Goal: Use online tool/utility: Utilize a website feature to perform a specific function

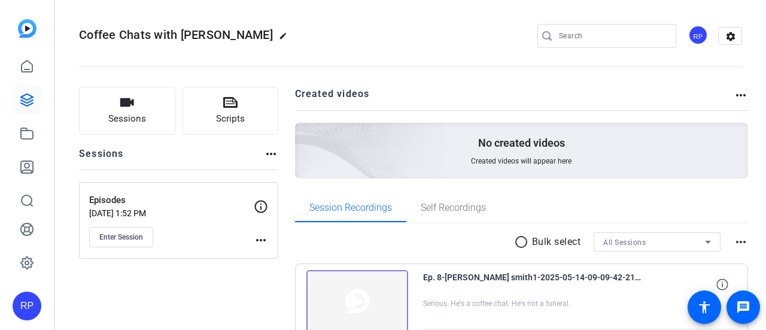
click at [694, 41] on div "RP" at bounding box center [698, 35] width 20 height 20
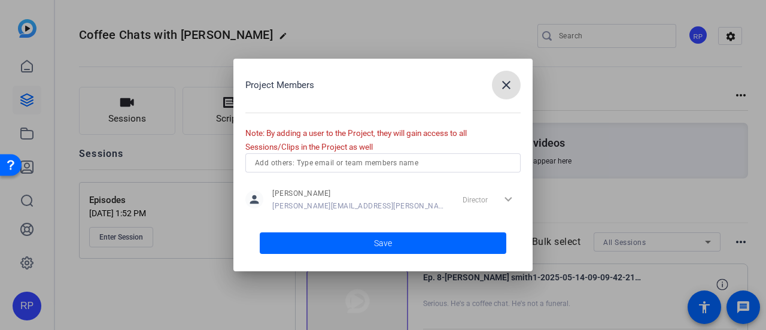
click at [514, 80] on span "button" at bounding box center [506, 85] width 29 height 29
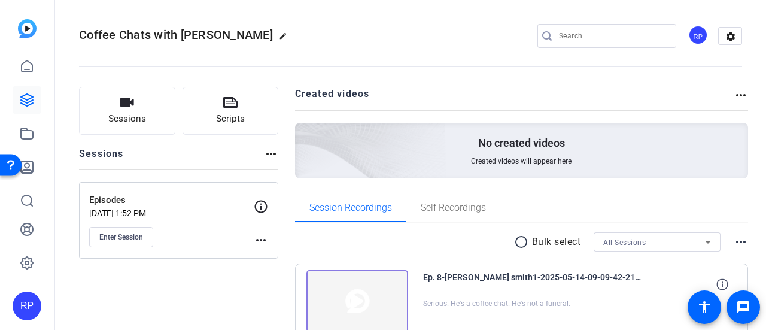
click at [690, 38] on div "RP" at bounding box center [698, 35] width 20 height 20
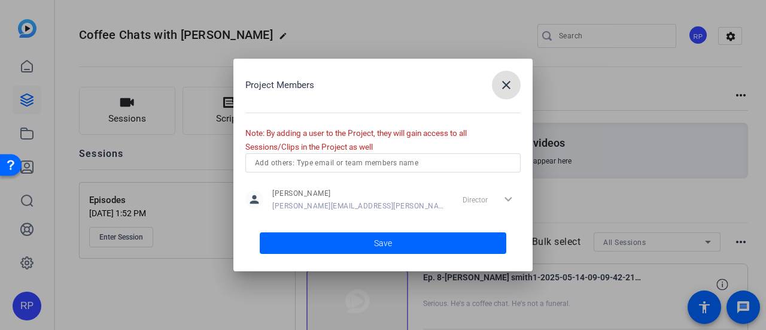
click at [511, 86] on mat-icon "close" at bounding box center [506, 85] width 14 height 14
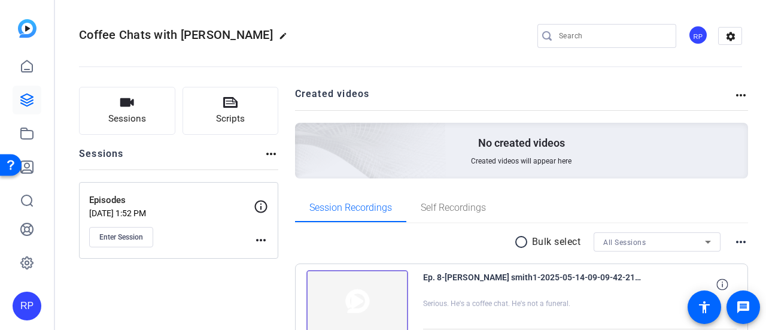
click at [26, 323] on div "RP" at bounding box center [27, 165] width 54 height 330
click at [26, 311] on div "RP" at bounding box center [27, 306] width 29 height 29
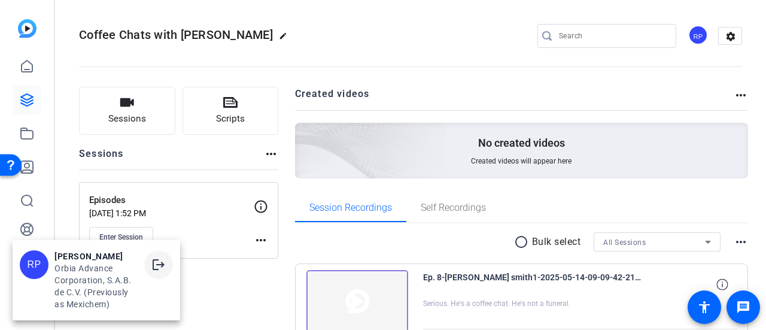
click at [159, 265] on mat-icon "logout" at bounding box center [158, 264] width 14 height 14
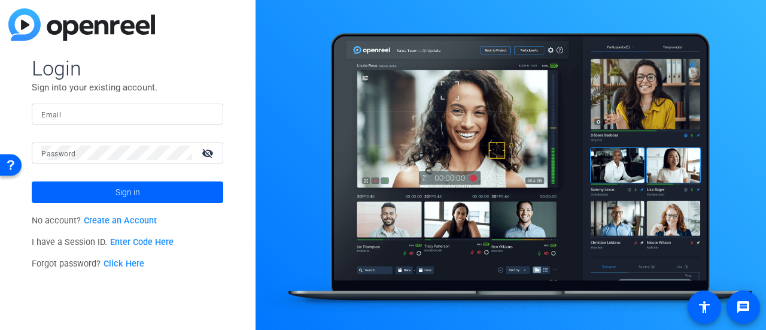
click at [150, 244] on link "Enter Code Here" at bounding box center [141, 242] width 63 height 10
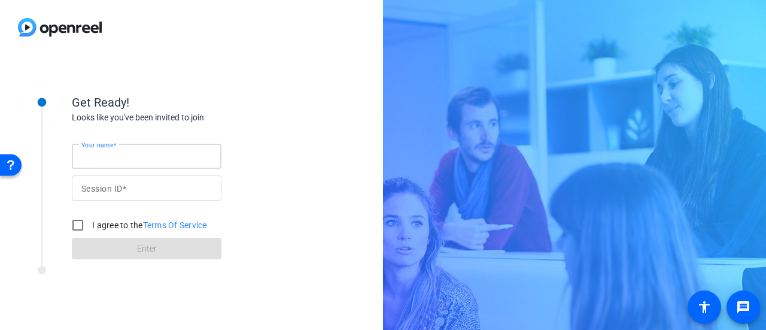
click at [180, 156] on input "Your name" at bounding box center [146, 156] width 131 height 14
type input "[PERSON_NAME] 2"
click at [184, 184] on input "Session ID" at bounding box center [146, 188] width 131 height 14
paste input "wWFC"
type input "wWFC"
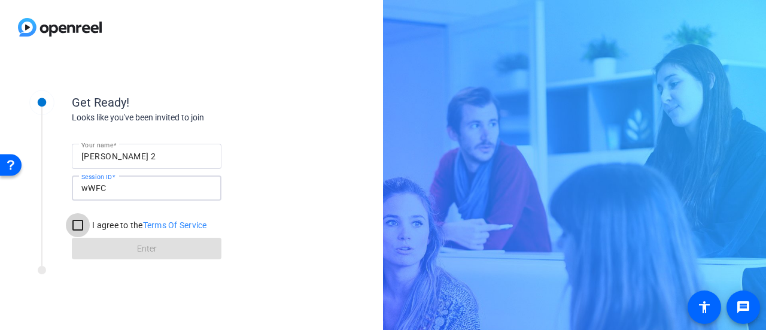
click at [69, 228] on input "I agree to the Terms Of Service" at bounding box center [78, 225] width 24 height 24
checkbox input "true"
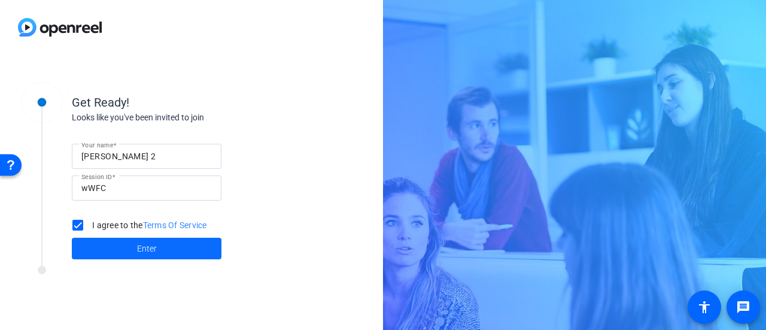
click at [129, 248] on span at bounding box center [147, 248] width 150 height 29
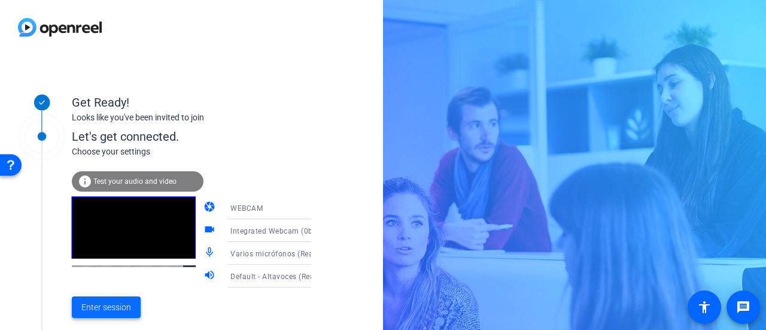
click at [122, 310] on span "Enter session" at bounding box center [106, 307] width 50 height 13
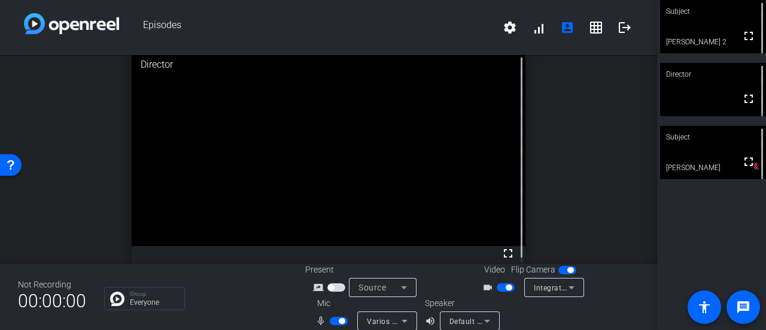
click at [334, 324] on span "button" at bounding box center [339, 321] width 18 height 8
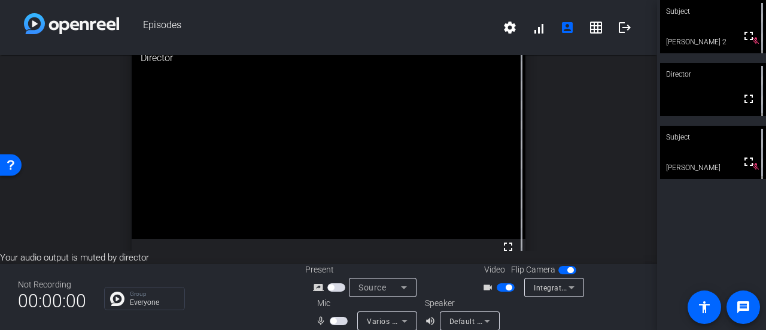
click at [334, 324] on span "button" at bounding box center [339, 321] width 18 height 8
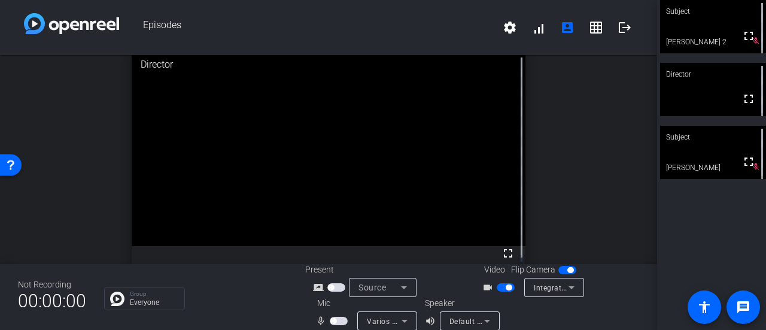
click at [280, 311] on div "Not Recording 00:00:00 Group Everyone Present screen_share_outline Source Video…" at bounding box center [328, 297] width 657 height 66
click at [333, 317] on span "button" at bounding box center [339, 321] width 18 height 8
click at [332, 320] on span "button" at bounding box center [333, 321] width 6 height 6
click at [332, 320] on span "button" at bounding box center [339, 321] width 18 height 8
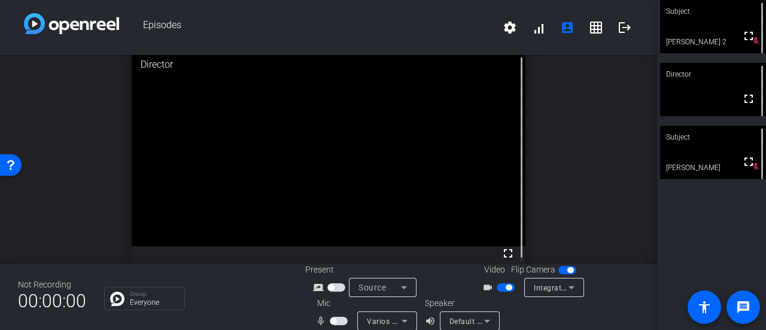
click at [332, 320] on span "button" at bounding box center [333, 321] width 6 height 6
click at [332, 320] on span "button" at bounding box center [339, 321] width 18 height 8
click at [332, 320] on span "button" at bounding box center [333, 321] width 6 height 6
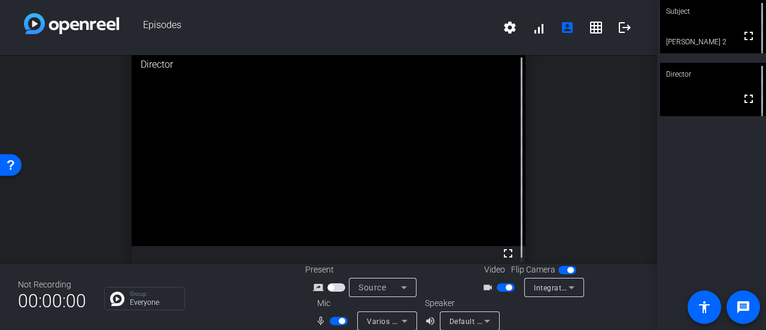
click at [334, 320] on span "button" at bounding box center [339, 321] width 18 height 8
click at [334, 320] on span "button" at bounding box center [333, 321] width 6 height 6
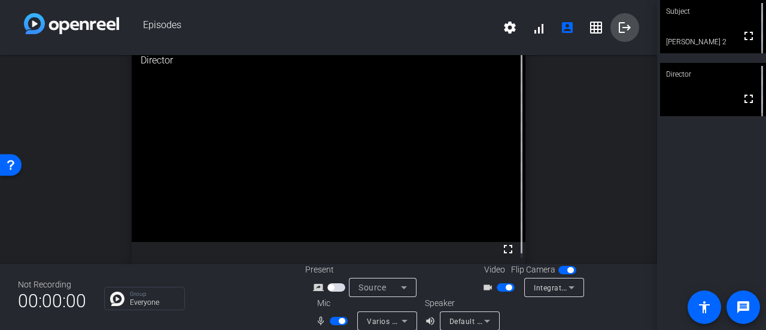
click at [618, 29] on mat-icon "logout" at bounding box center [625, 27] width 14 height 14
